Goal: Task Accomplishment & Management: Use online tool/utility

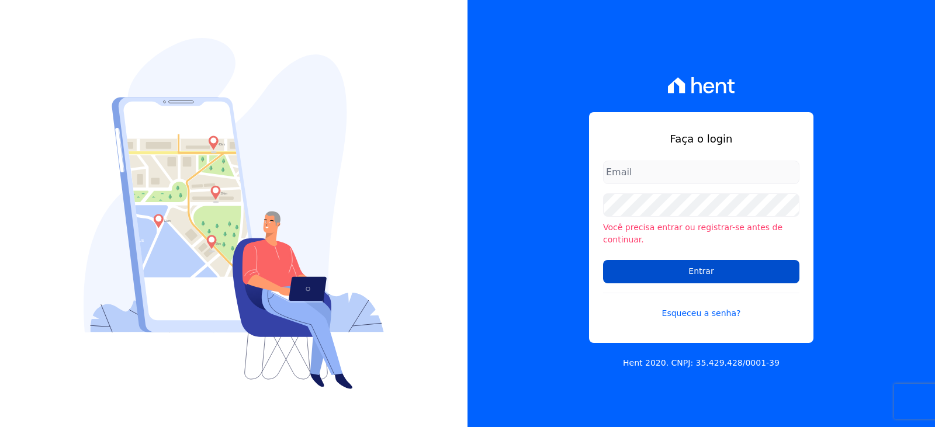
type input "[EMAIL_ADDRESS][DOMAIN_NAME]"
click at [651, 269] on input "Entrar" at bounding box center [701, 271] width 196 height 23
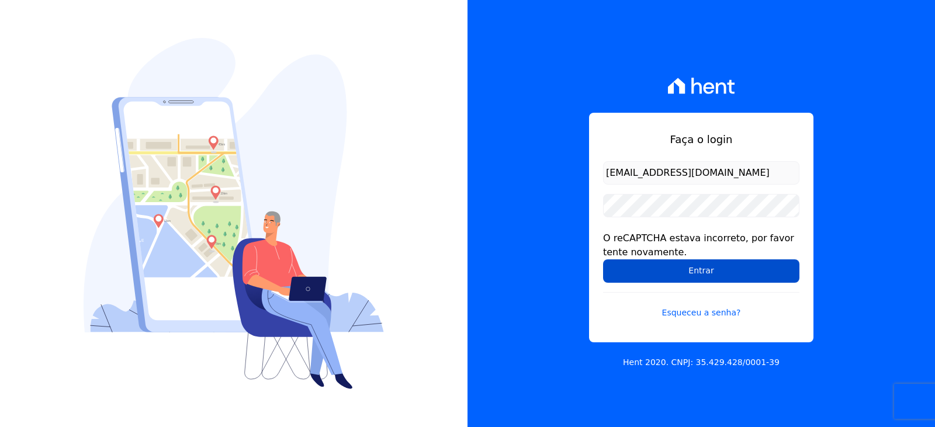
click at [708, 270] on input "Entrar" at bounding box center [701, 270] width 196 height 23
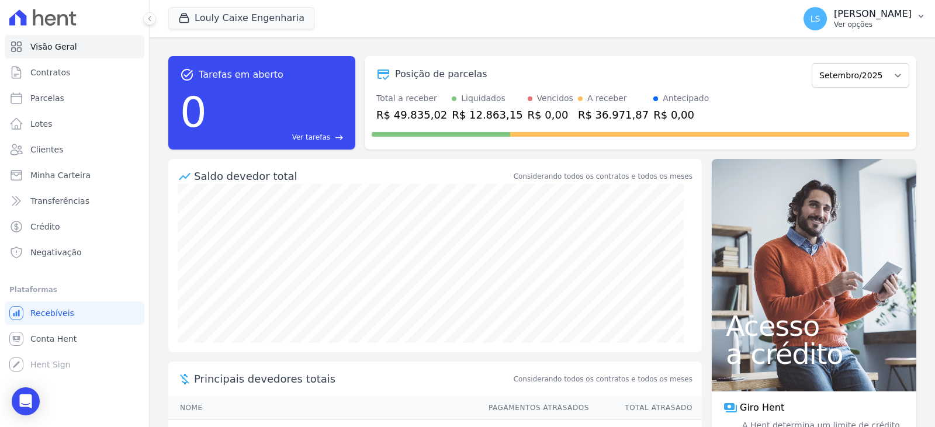
click at [839, 17] on p "[PERSON_NAME]" at bounding box center [873, 14] width 78 height 12
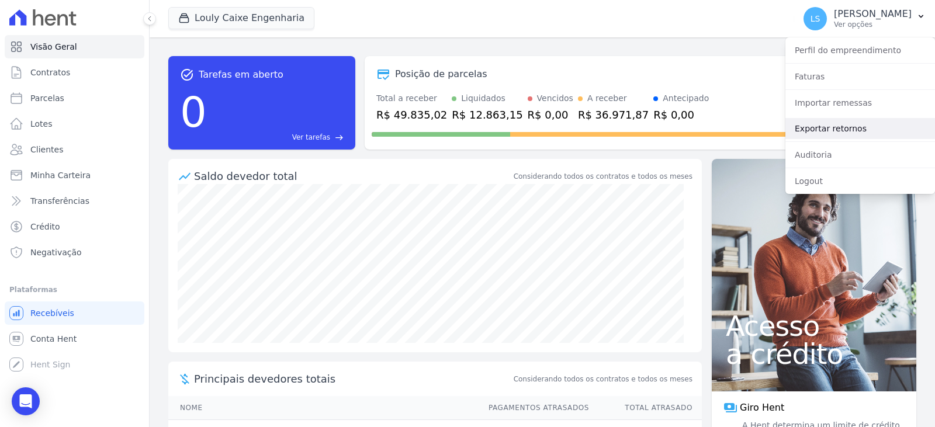
click at [830, 134] on link "Exportar retornos" at bounding box center [860, 128] width 150 height 21
